Goal: Entertainment & Leisure: Consume media (video, audio)

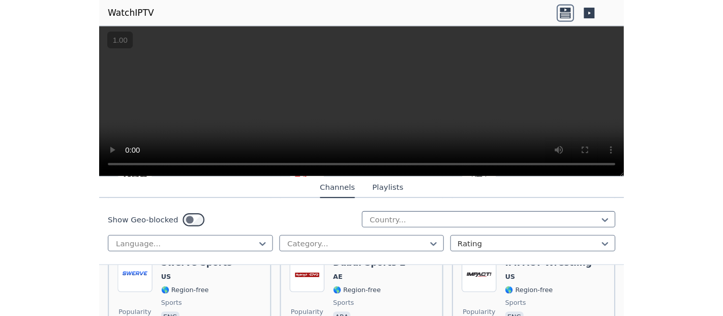
scroll to position [2086, 0]
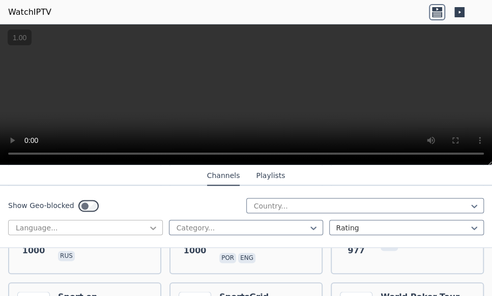
click at [151, 229] on icon at bounding box center [153, 228] width 10 height 10
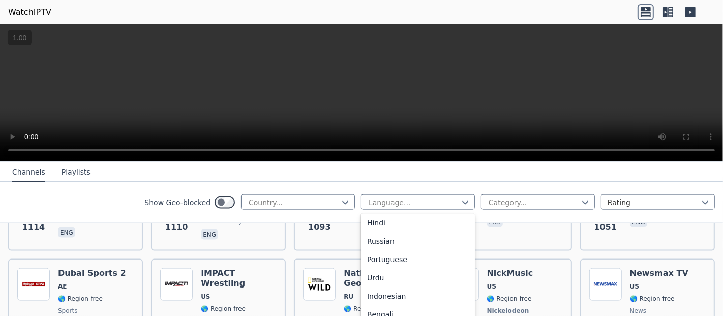
scroll to position [110, 0]
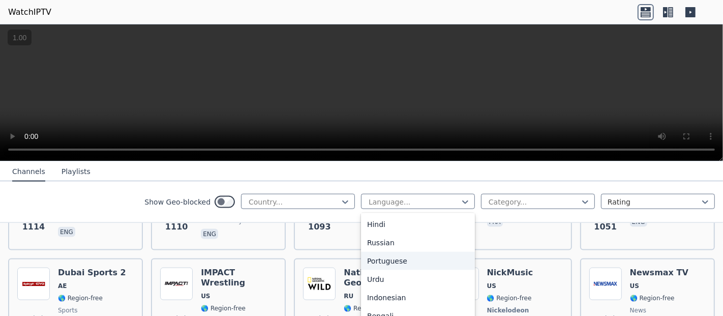
click at [282, 260] on div "Portuguese" at bounding box center [418, 261] width 114 height 18
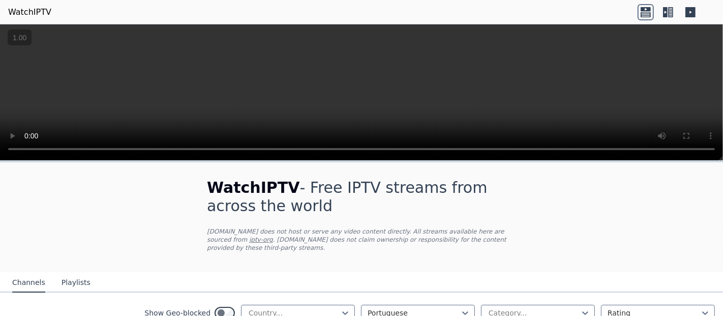
scroll to position [75, 0]
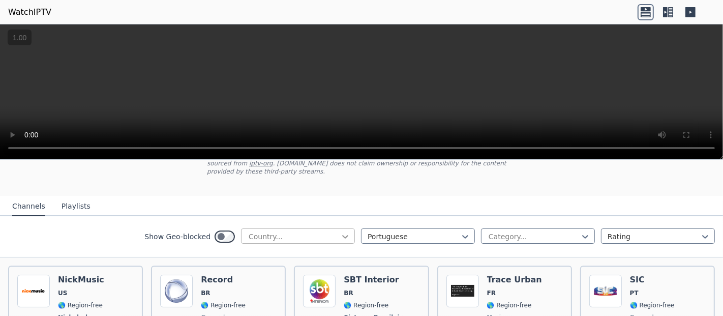
click at [282, 231] on icon at bounding box center [345, 236] width 10 height 10
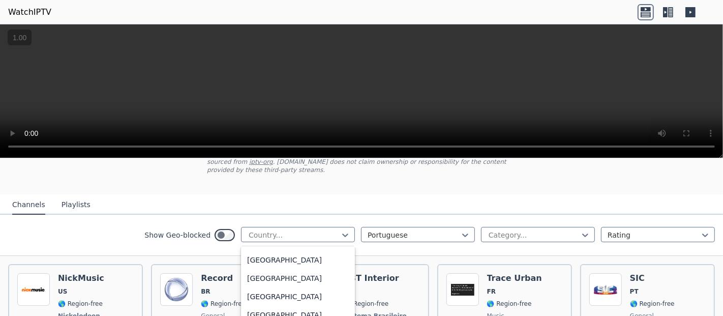
scroll to position [660, 0]
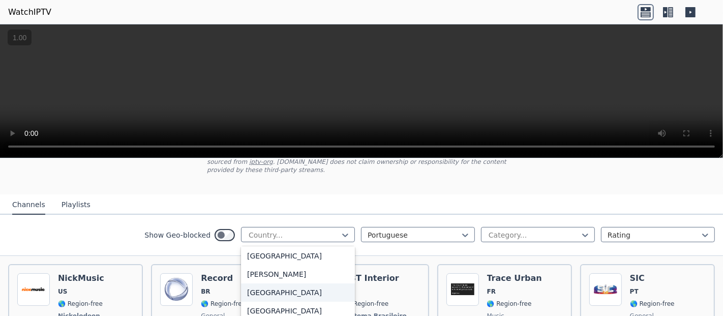
click at [251, 284] on div "[GEOGRAPHIC_DATA]" at bounding box center [298, 292] width 114 height 18
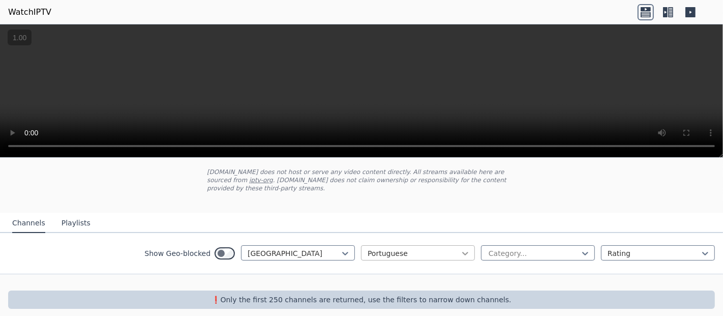
scroll to position [56, 0]
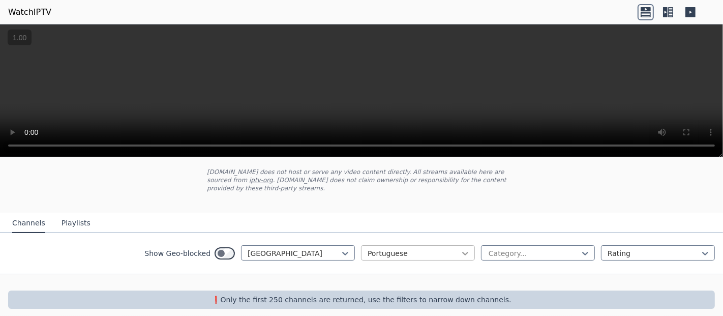
click at [282, 248] on icon at bounding box center [465, 253] width 10 height 10
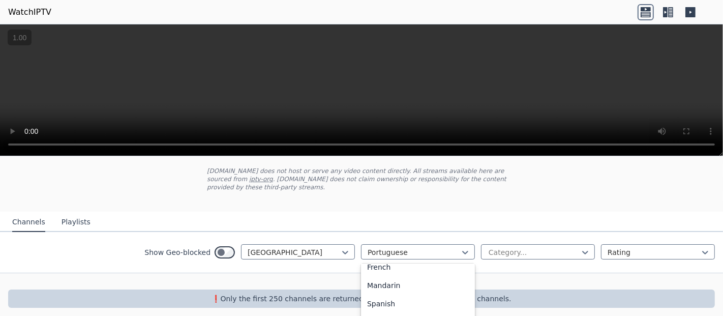
scroll to position [66, 0]
click at [282, 292] on div "Spanish" at bounding box center [418, 300] width 114 height 18
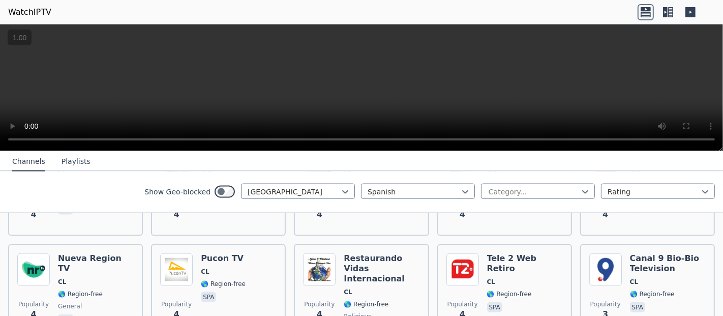
scroll to position [1297, 0]
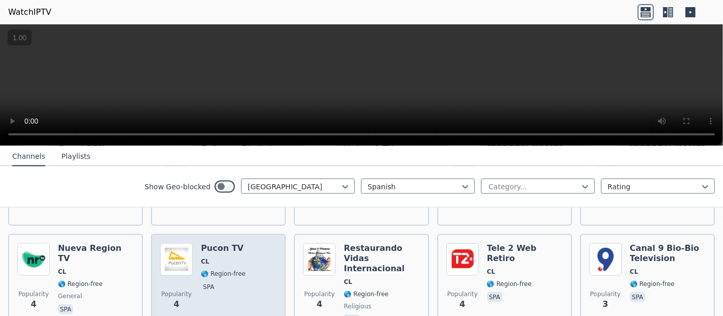
click at [206, 243] on h6 "Pucon TV" at bounding box center [223, 248] width 45 height 10
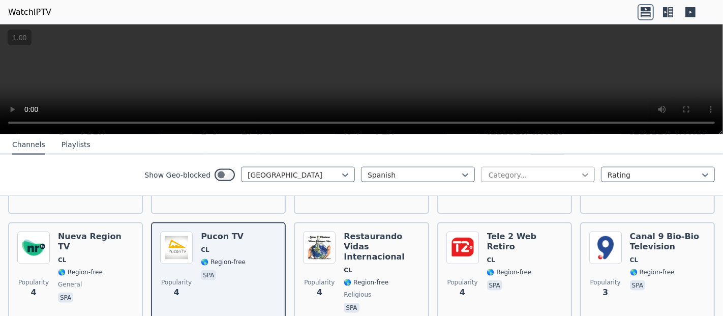
click at [282, 176] on icon at bounding box center [585, 175] width 10 height 10
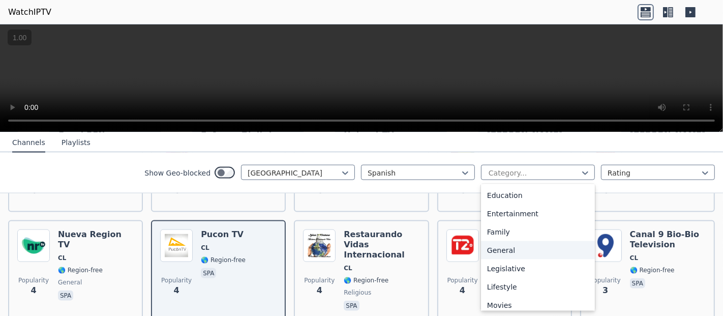
scroll to position [168, 0]
click at [282, 246] on div "General" at bounding box center [538, 246] width 114 height 18
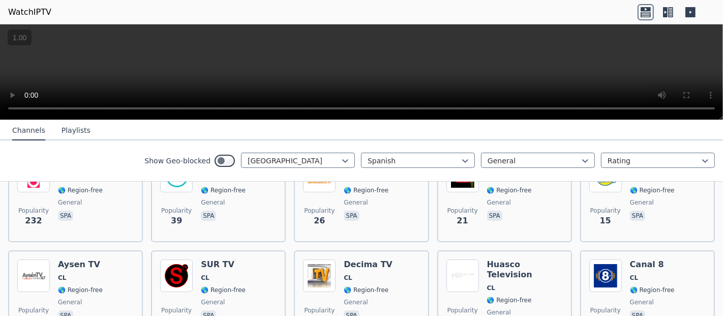
scroll to position [113, 0]
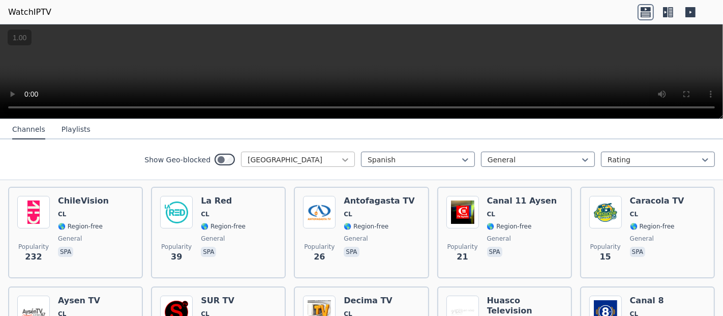
click at [282, 160] on icon at bounding box center [345, 160] width 10 height 10
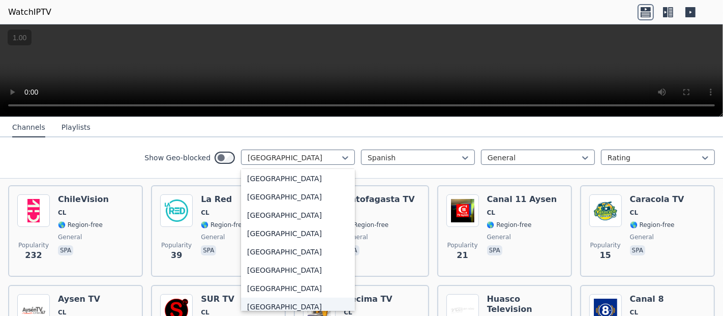
scroll to position [392, 0]
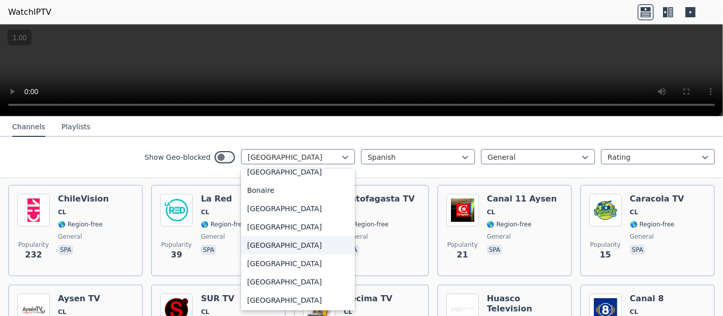
click at [254, 244] on div "[GEOGRAPHIC_DATA]" at bounding box center [298, 245] width 114 height 18
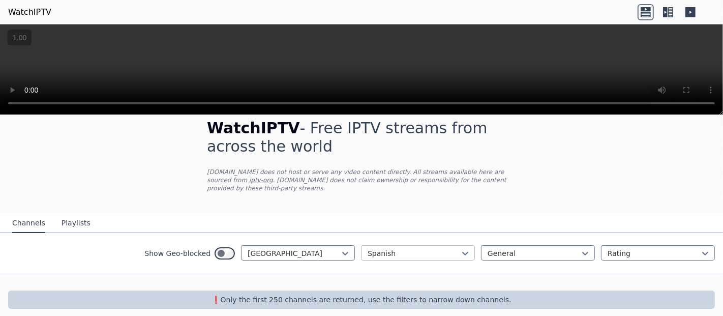
scroll to position [13, 0]
click at [282, 249] on icon at bounding box center [465, 254] width 10 height 10
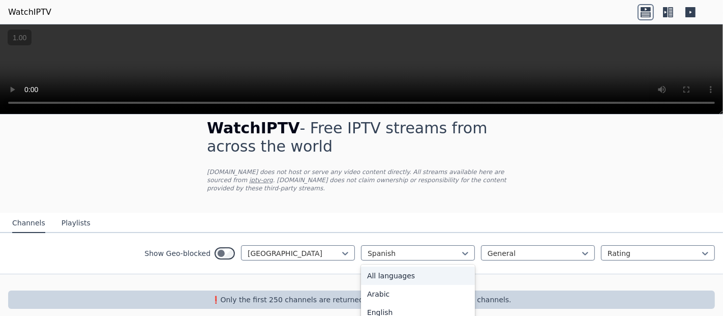
click at [282, 266] on div "All languages" at bounding box center [418, 275] width 114 height 18
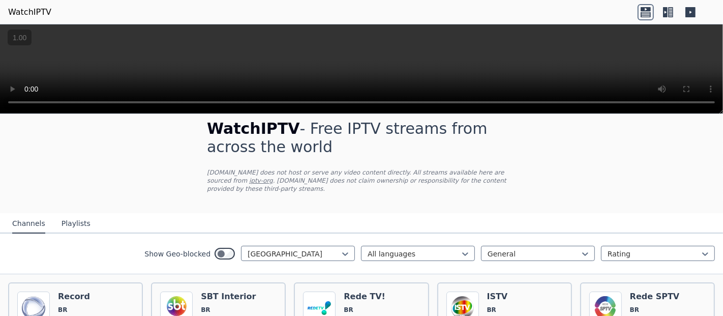
scroll to position [13, 0]
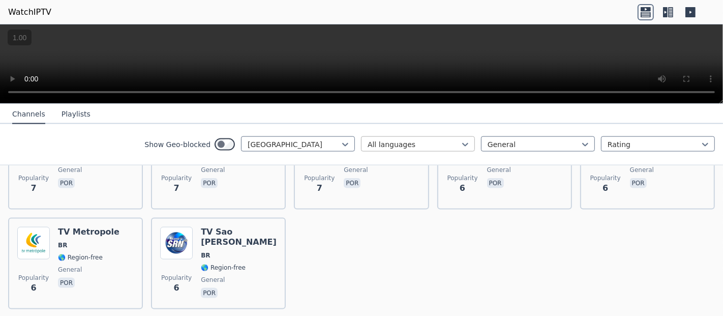
scroll to position [1195, 0]
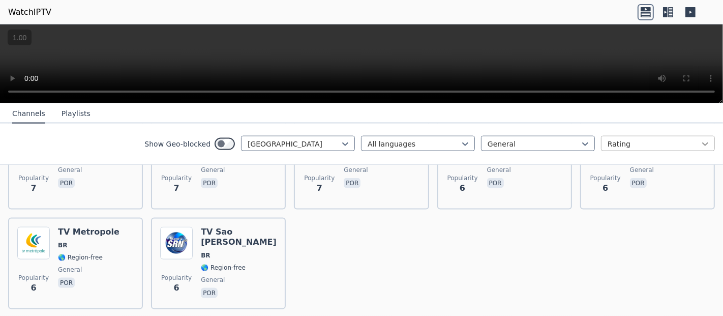
click at [282, 144] on icon at bounding box center [705, 144] width 10 height 10
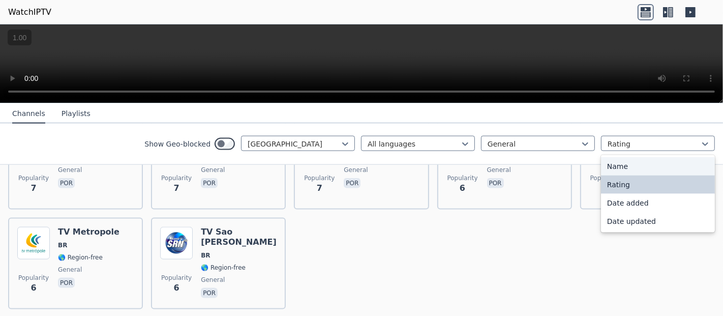
click at [282, 170] on div "Name" at bounding box center [658, 166] width 114 height 18
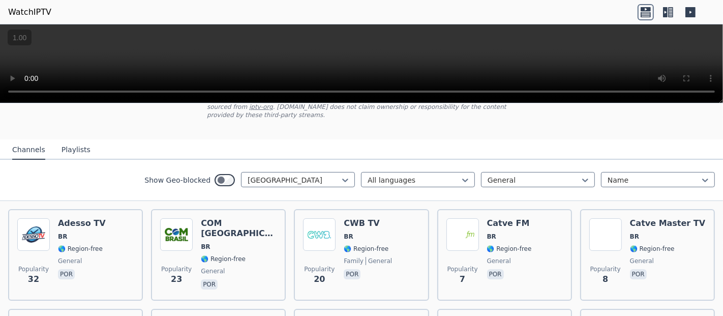
scroll to position [113, 0]
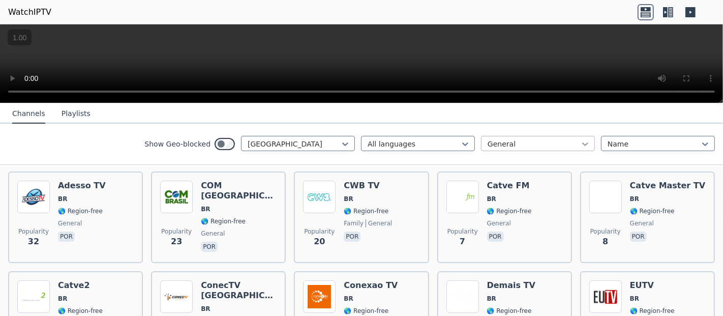
click at [282, 142] on icon at bounding box center [585, 144] width 10 height 10
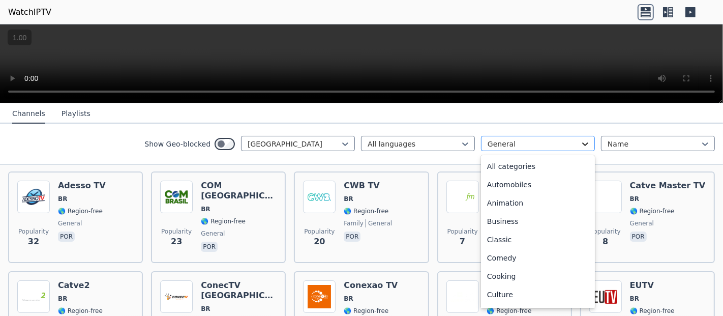
scroll to position [93, 0]
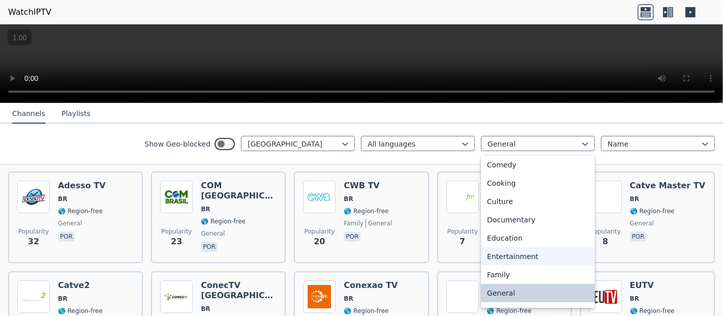
click at [282, 257] on div "Entertainment" at bounding box center [538, 256] width 114 height 18
